Goal: Check status: Check status

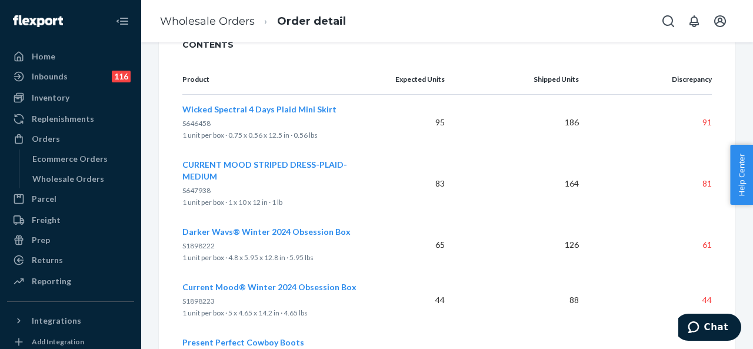
scroll to position [235, 0]
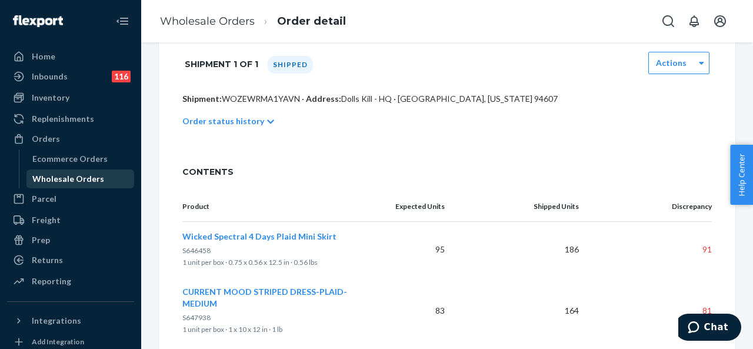
click at [59, 182] on div "Wholesale Orders" at bounding box center [68, 179] width 72 height 12
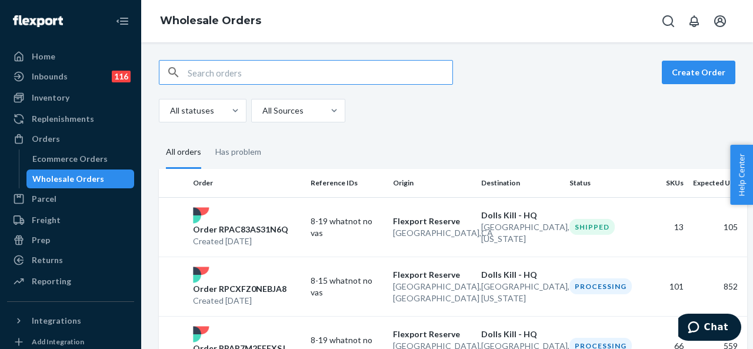
click at [234, 70] on input "text" at bounding box center [320, 73] width 265 height 24
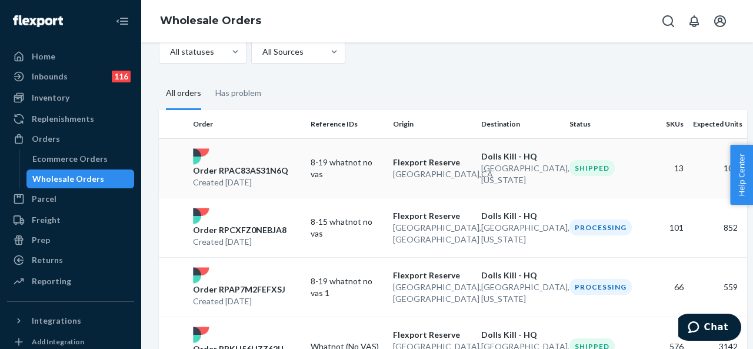
type input "[GEOGRAPHIC_DATA]"
drag, startPoint x: 346, startPoint y: 164, endPoint x: 327, endPoint y: 163, distance: 18.8
click at [327, 163] on p "8-19 whatnot no vas" at bounding box center [347, 169] width 73 height 24
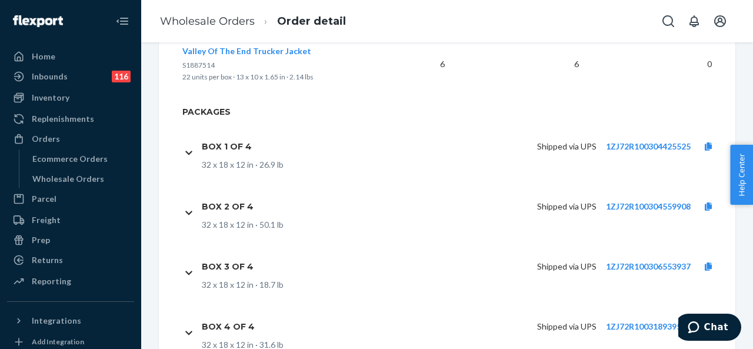
scroll to position [1135, 0]
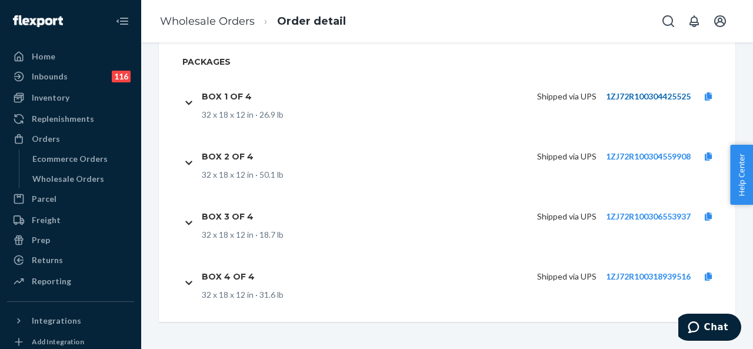
click at [638, 98] on link "1ZJ72R100304425525" at bounding box center [648, 96] width 85 height 10
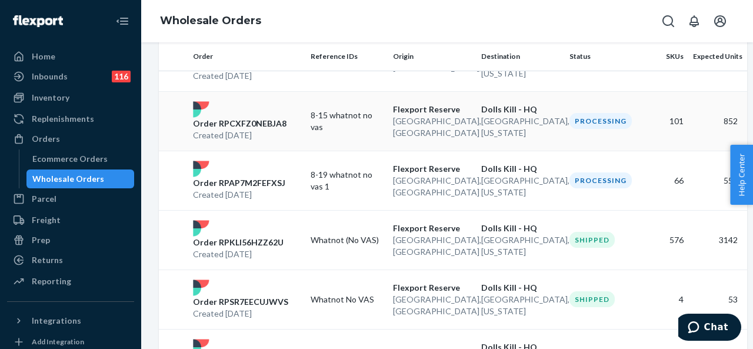
scroll to position [177, 0]
